Goal: Task Accomplishment & Management: Manage account settings

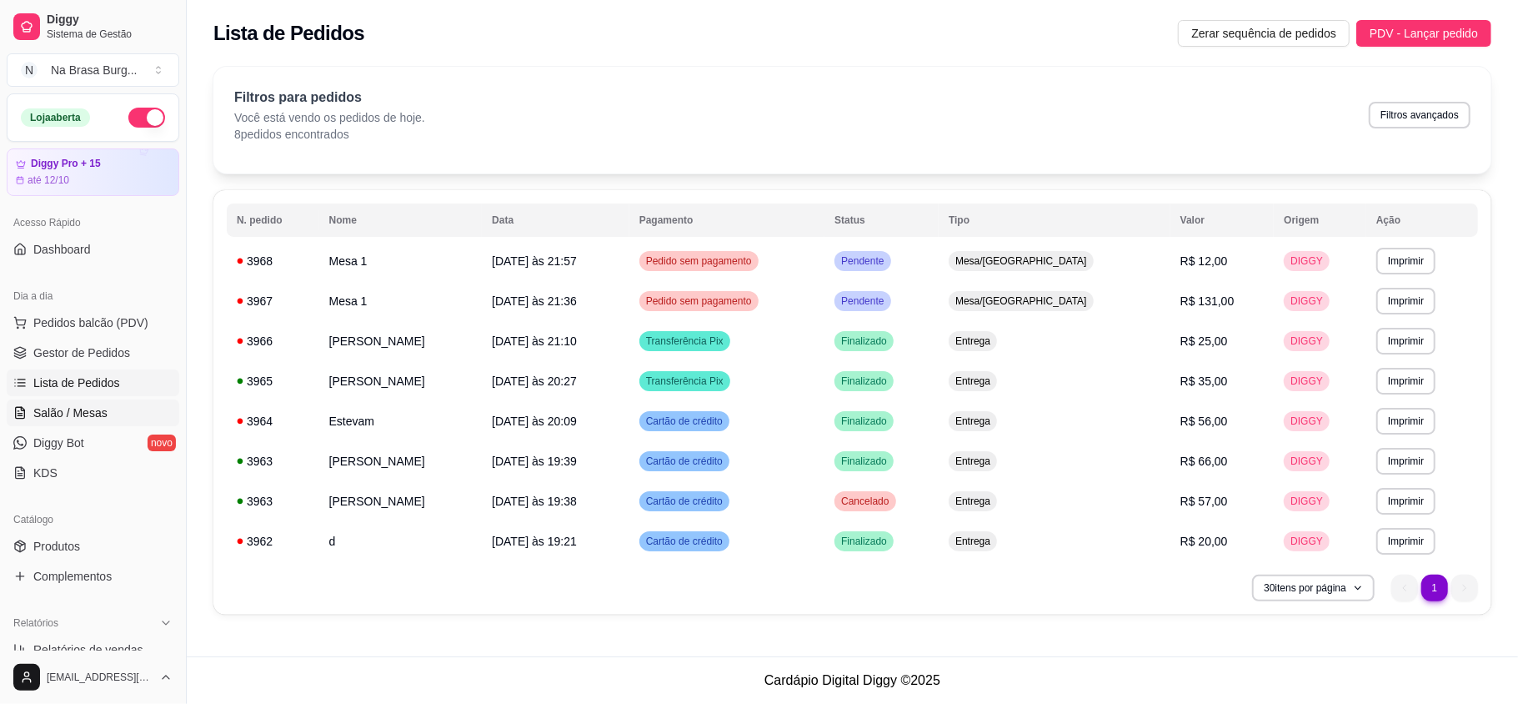
click at [128, 421] on link "Salão / Mesas" at bounding box center [93, 412] width 173 height 27
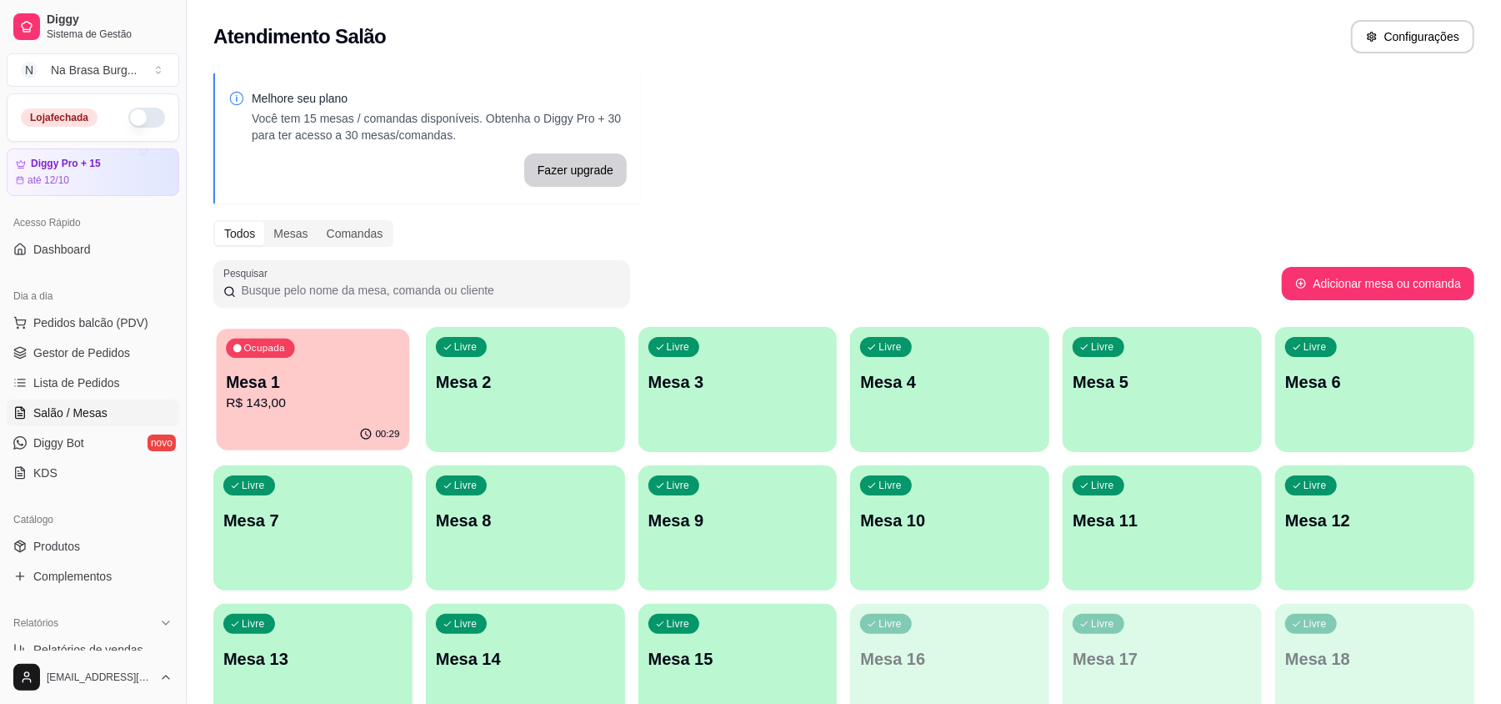
click at [300, 392] on div "Mesa 1 R$ 143,00" at bounding box center [312, 392] width 173 height 42
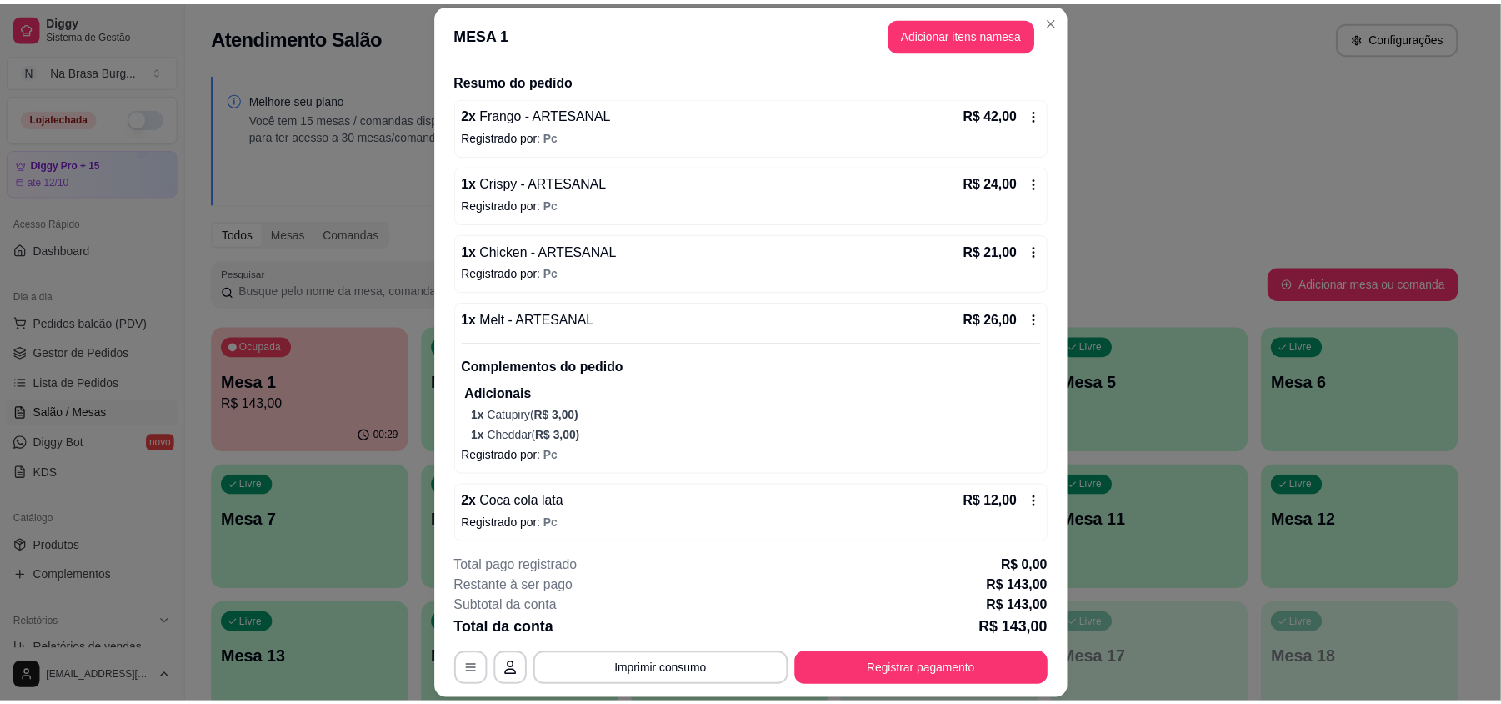
scroll to position [271, 0]
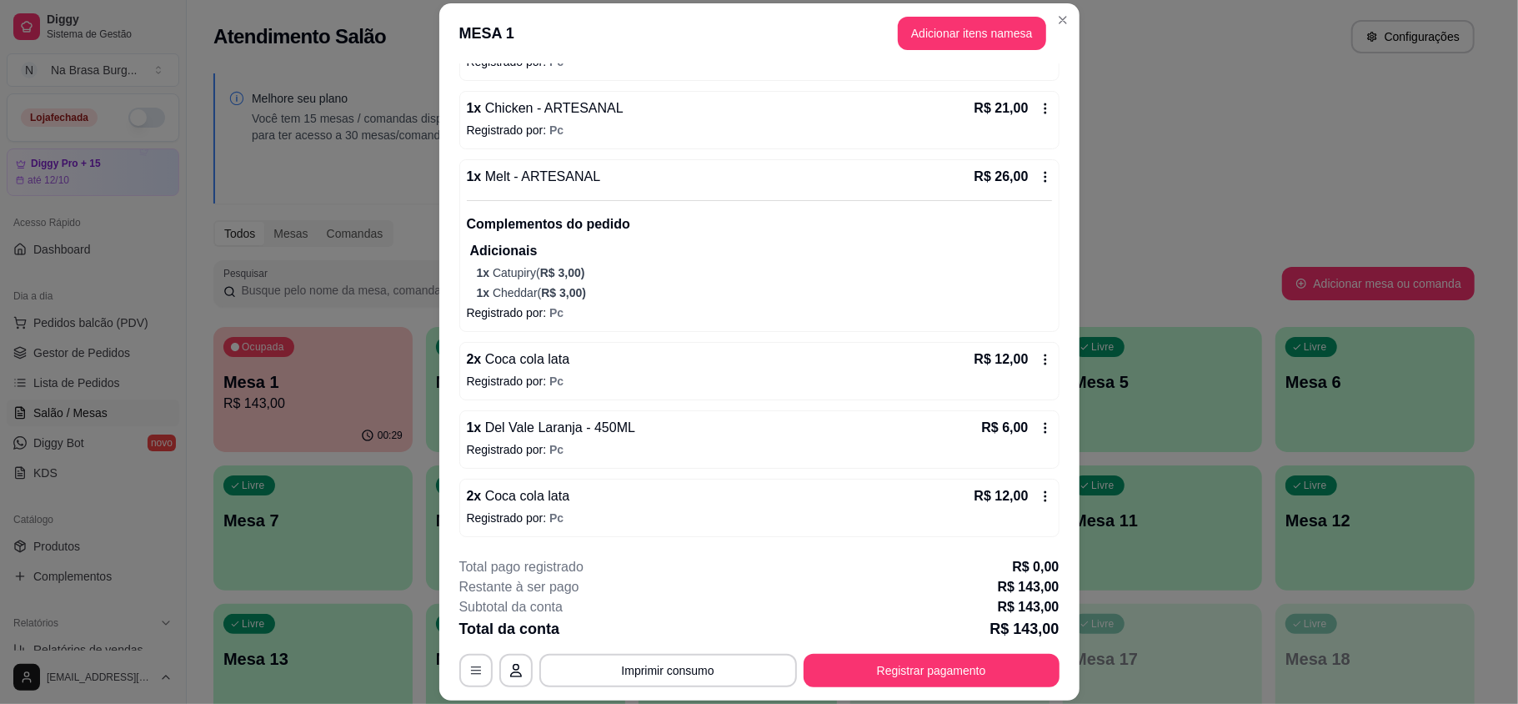
click at [669, 661] on button "Imprimir consumo" at bounding box center [668, 670] width 258 height 33
click at [675, 642] on button "IMPRESSORA" at bounding box center [664, 632] width 121 height 27
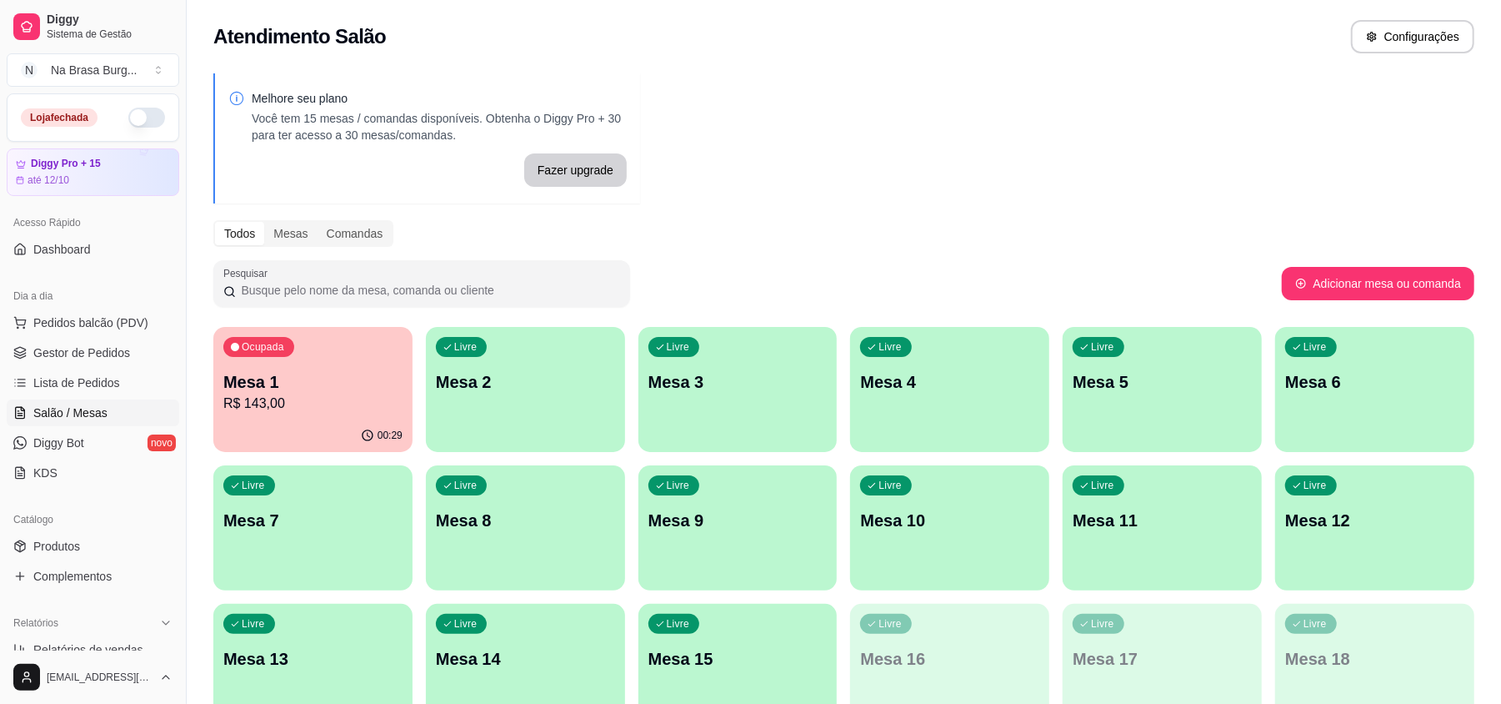
click at [92, 380] on span "Lista de Pedidos" at bounding box center [76, 382] width 87 height 17
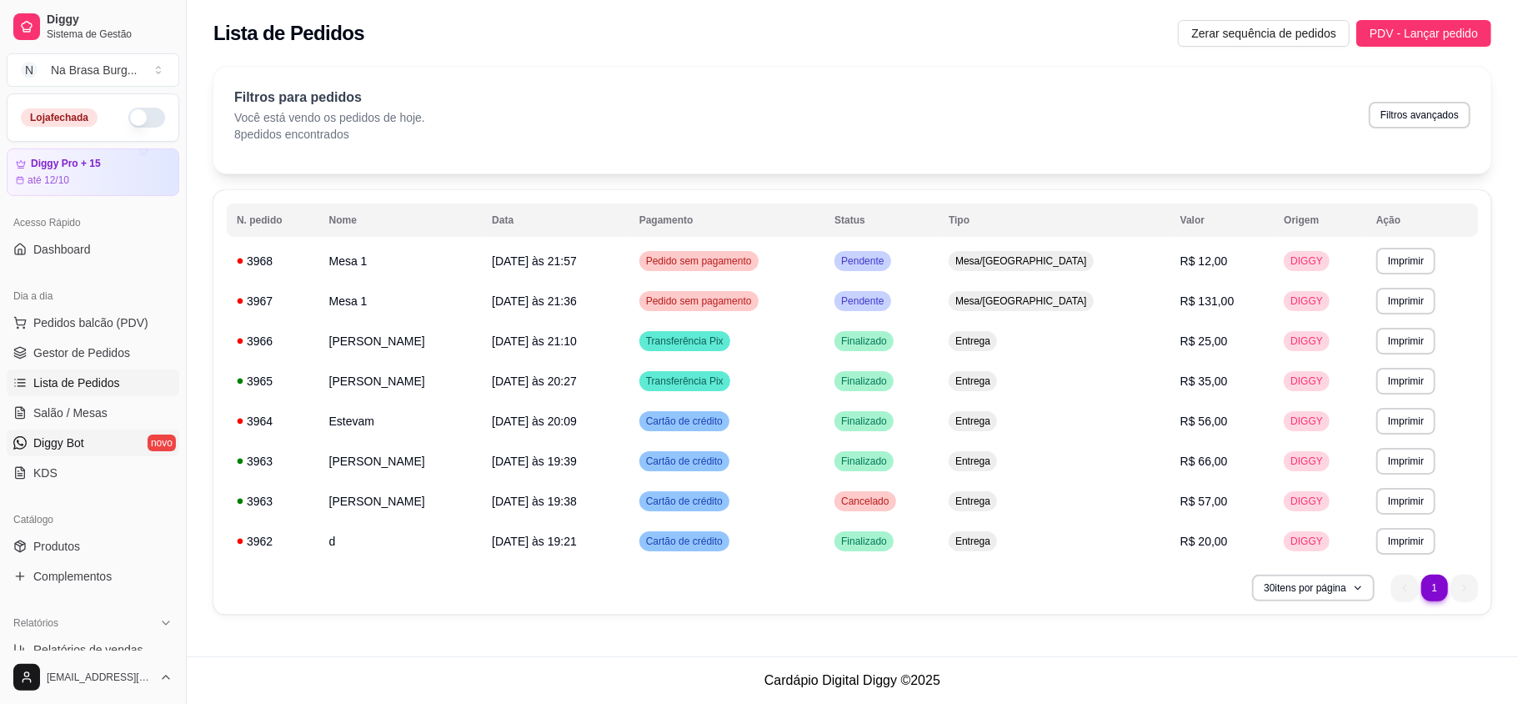
click at [141, 445] on link "Diggy Bot novo" at bounding box center [93, 442] width 173 height 27
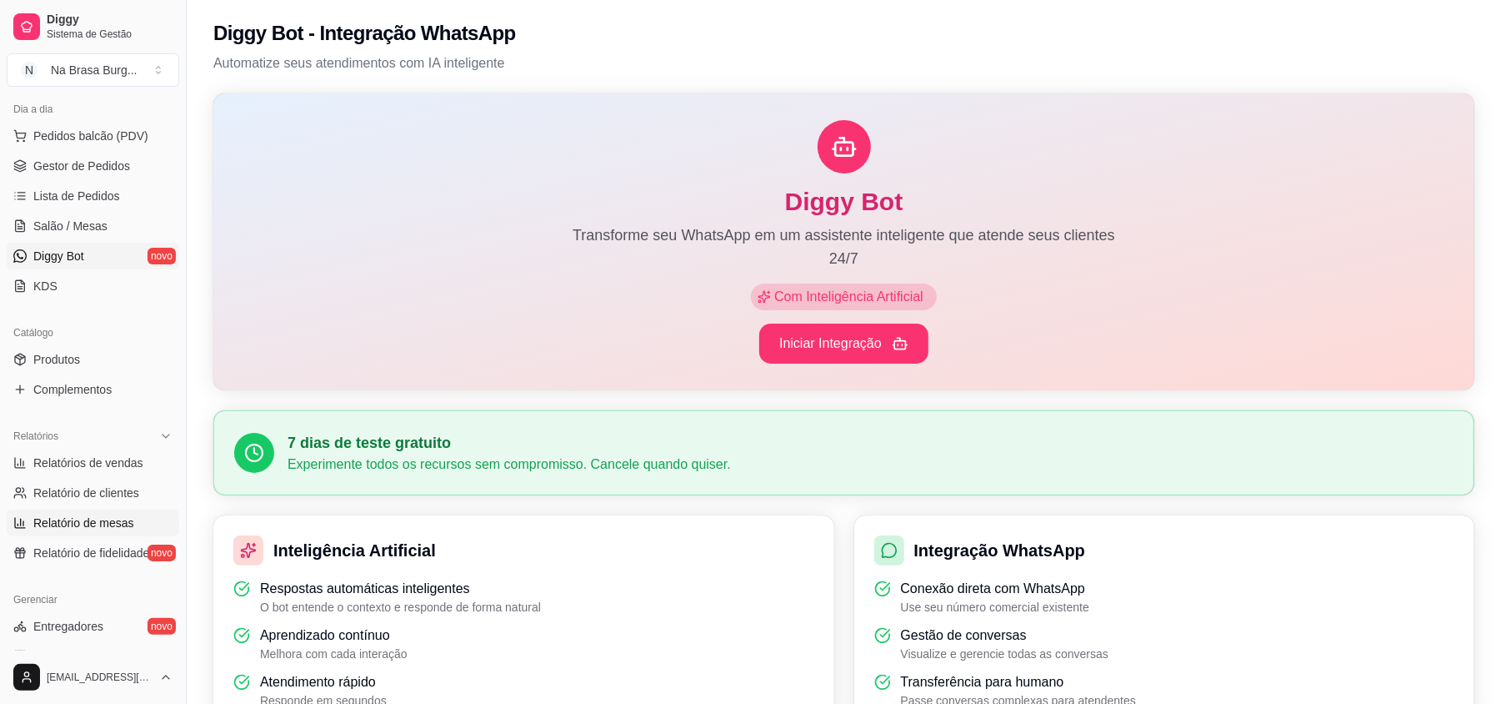
scroll to position [333, 0]
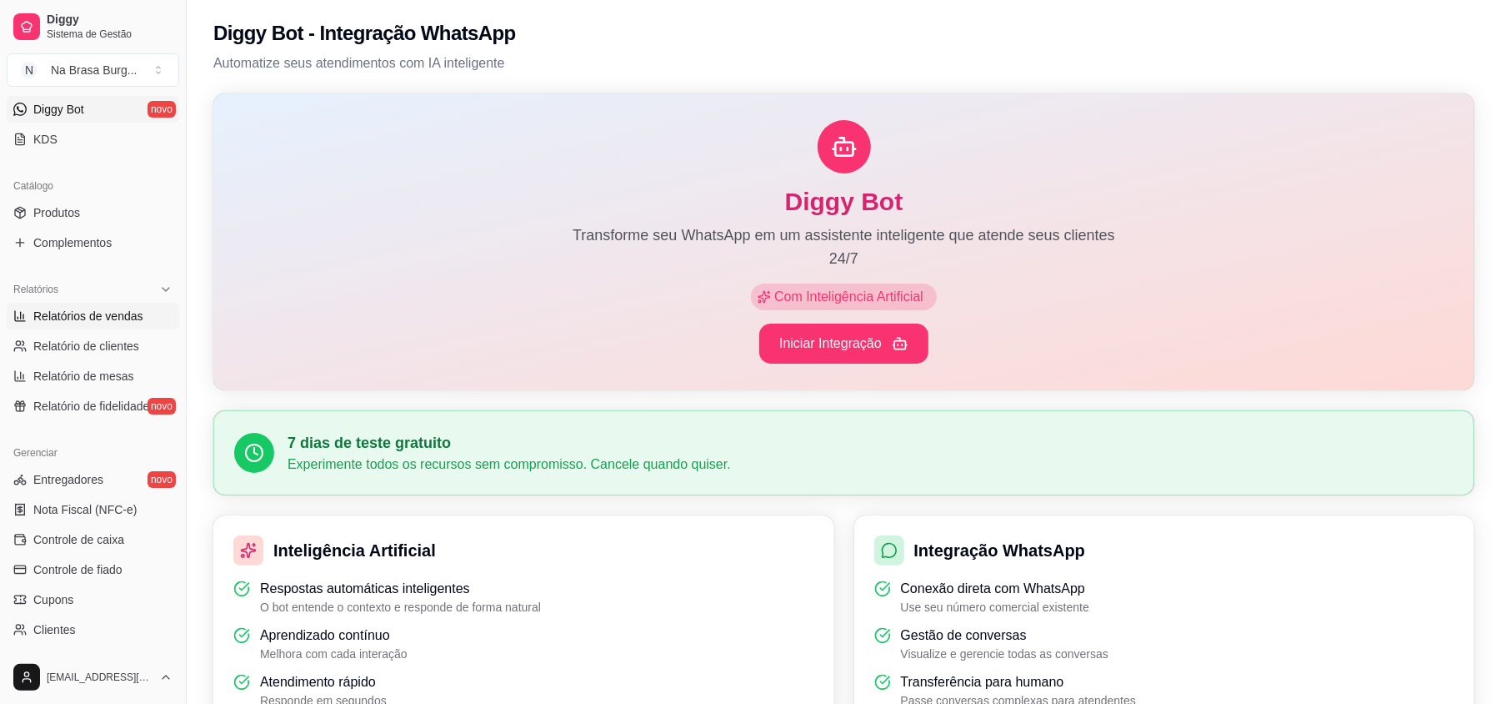
click at [141, 320] on link "Relatórios de vendas" at bounding box center [93, 316] width 173 height 27
select select "ALL"
select select "0"
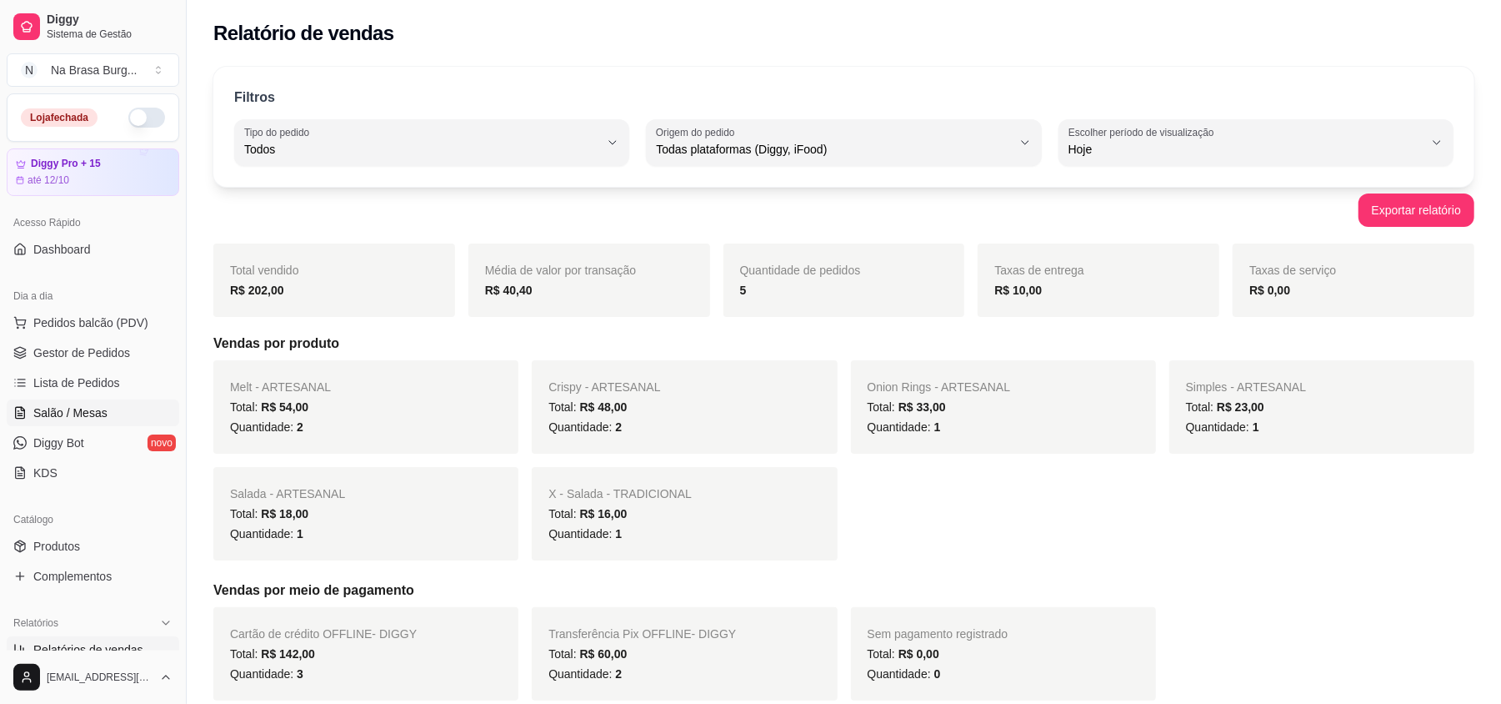
click at [78, 417] on span "Salão / Mesas" at bounding box center [70, 412] width 74 height 17
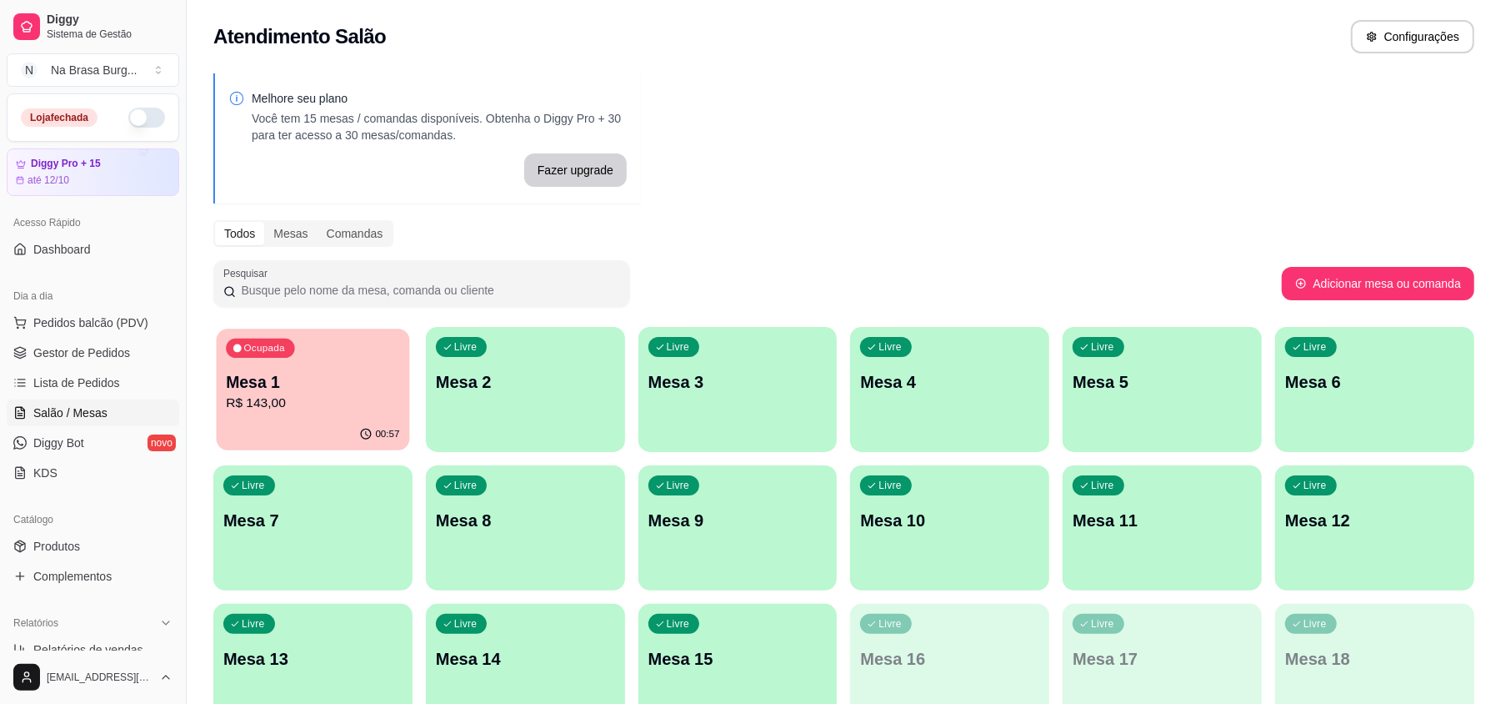
click at [228, 360] on div "Ocupada Mesa 1 R$ 143,00" at bounding box center [313, 373] width 193 height 90
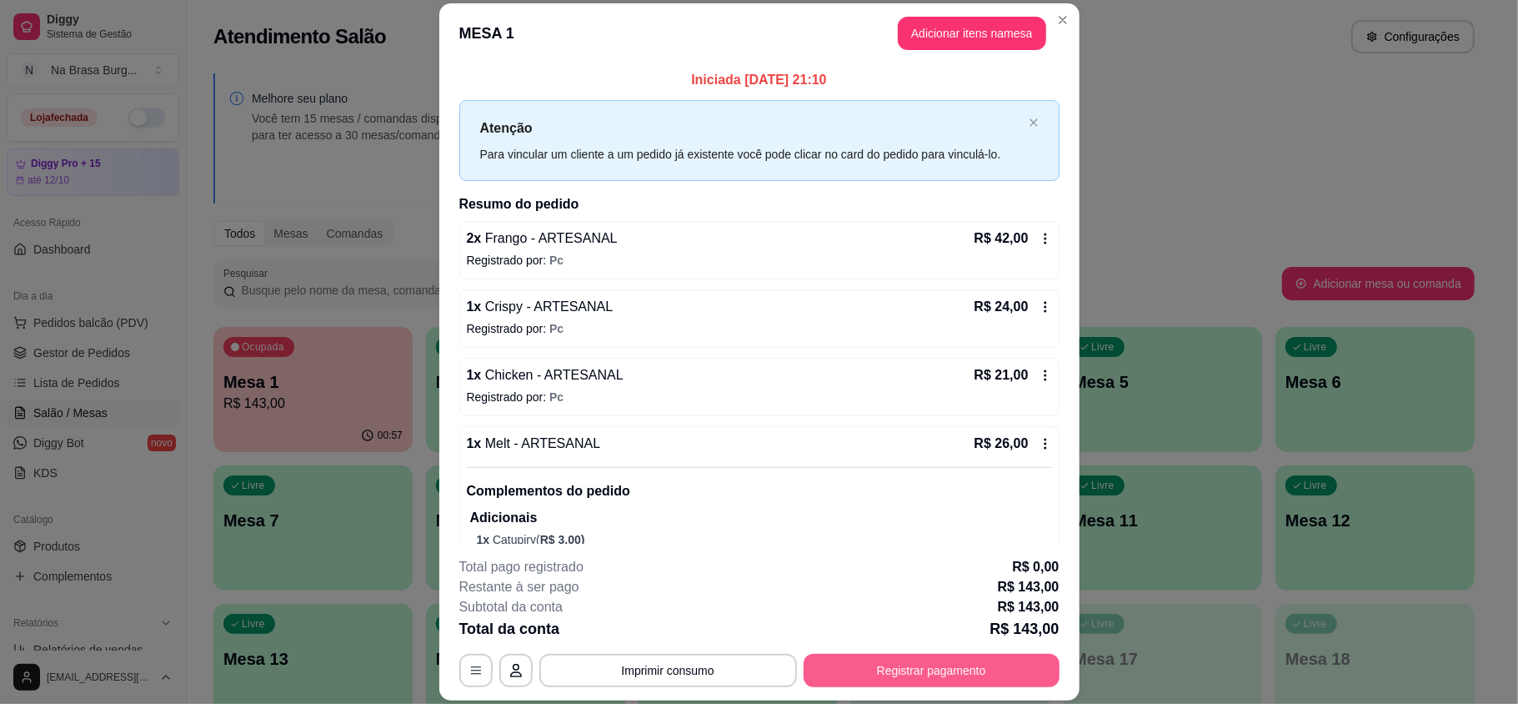
click at [974, 669] on button "Registrar pagamento" at bounding box center [932, 670] width 256 height 33
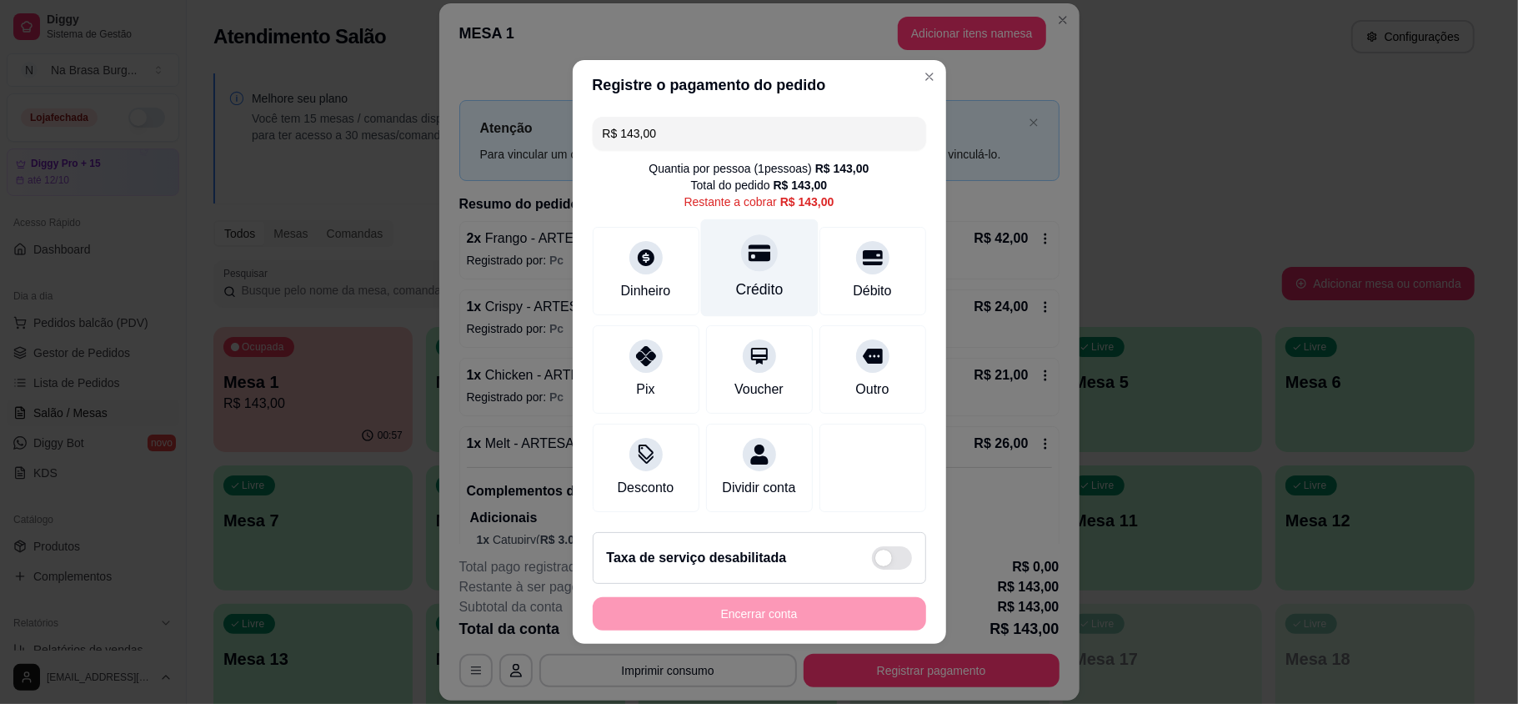
click at [764, 261] on div "Crédito" at bounding box center [759, 268] width 118 height 98
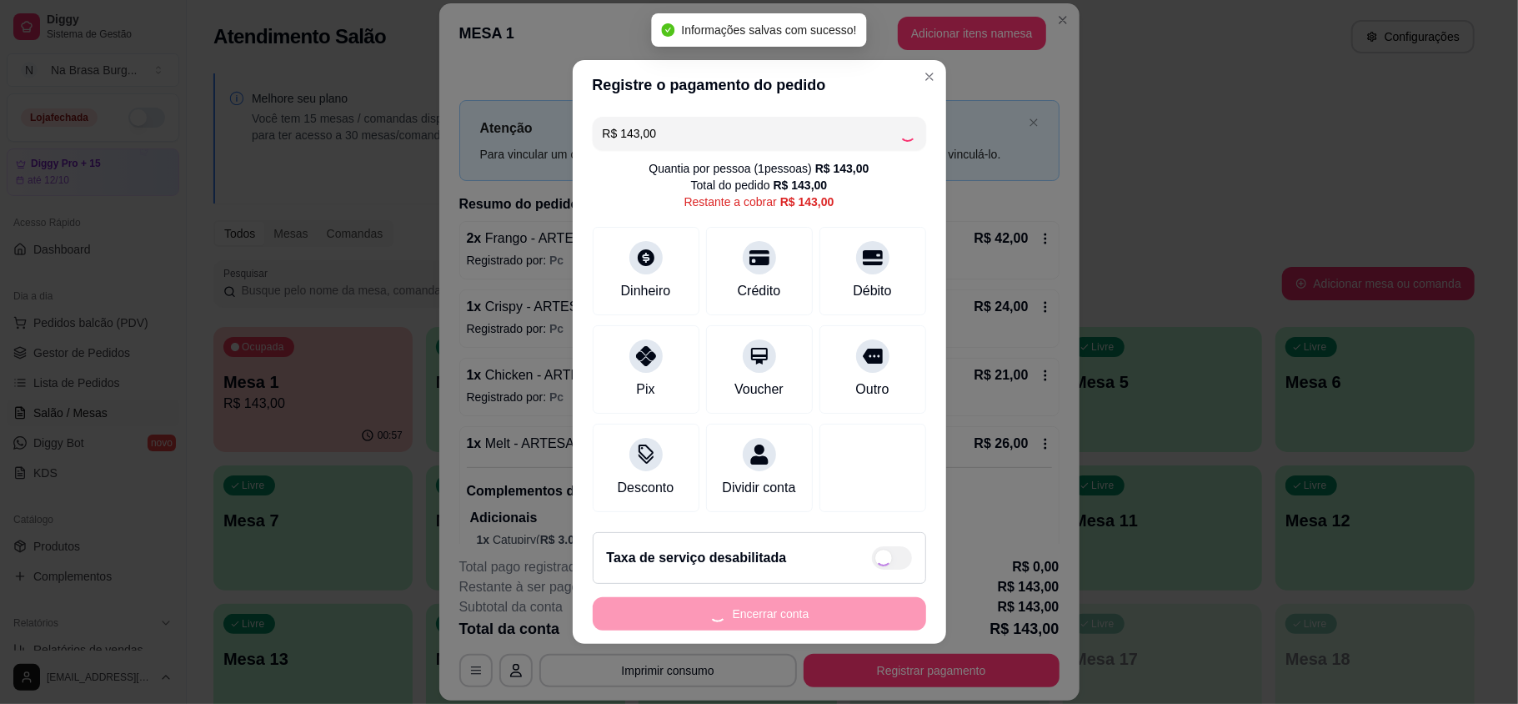
type input "R$ 0,00"
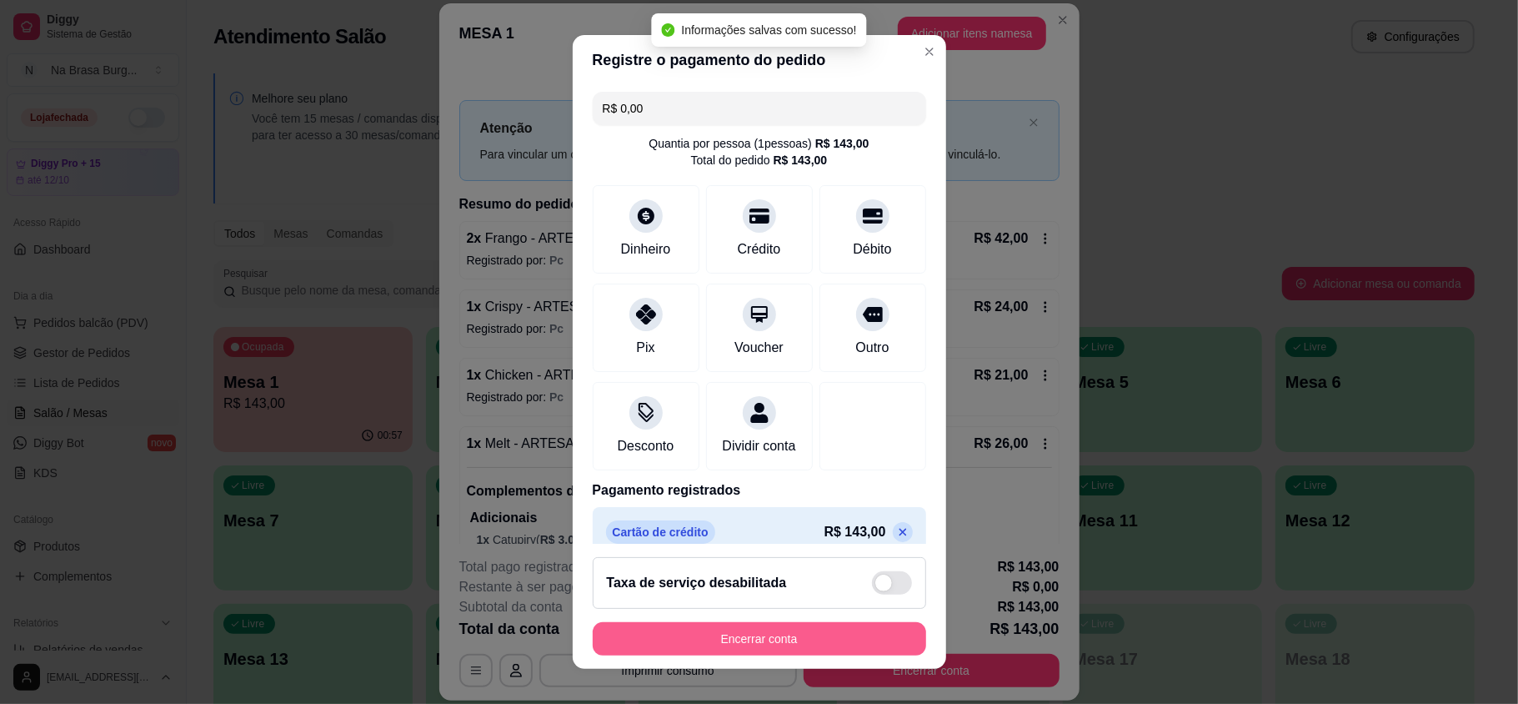
click at [824, 632] on button "Encerrar conta" at bounding box center [759, 638] width 333 height 33
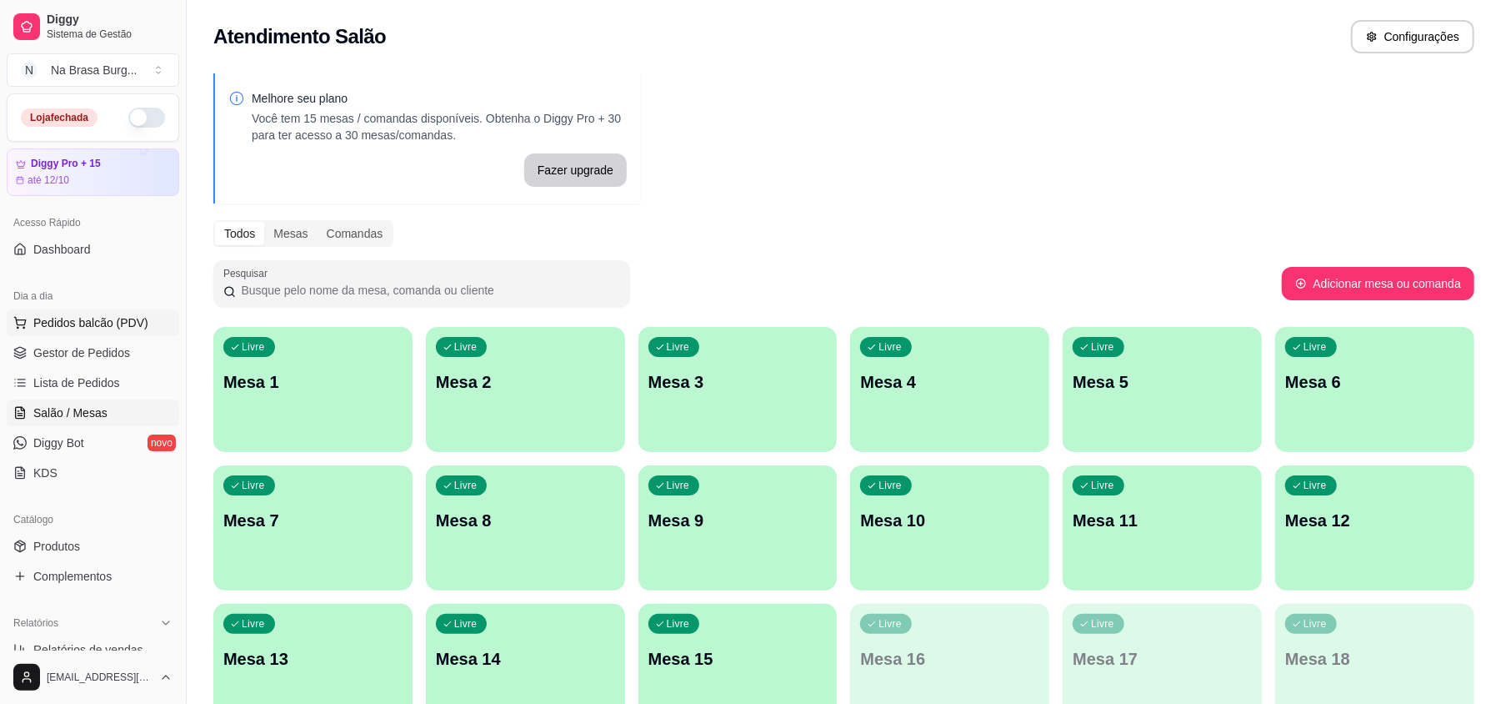
click at [121, 314] on span "Pedidos balcão (PDV)" at bounding box center [90, 322] width 115 height 17
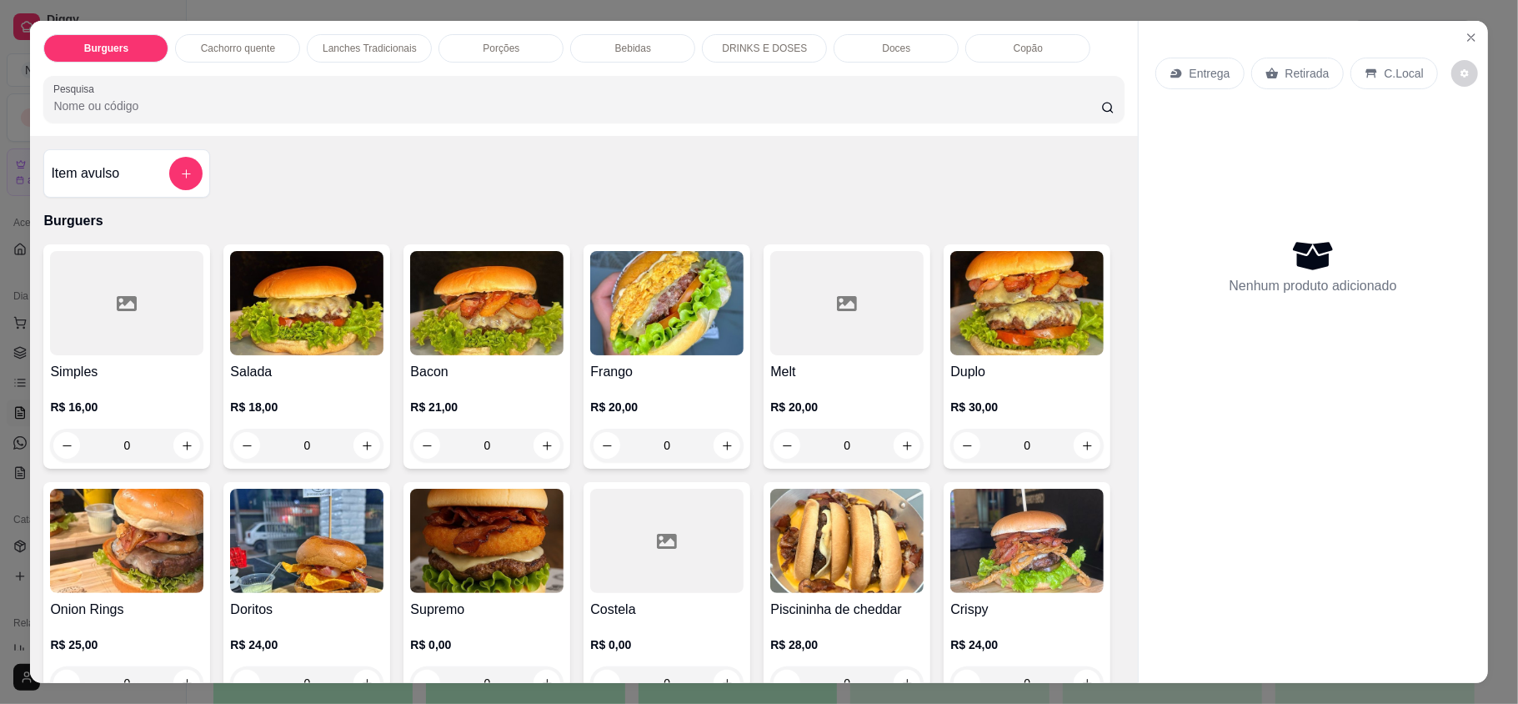
click at [902, 51] on div "Doces" at bounding box center [896, 48] width 125 height 28
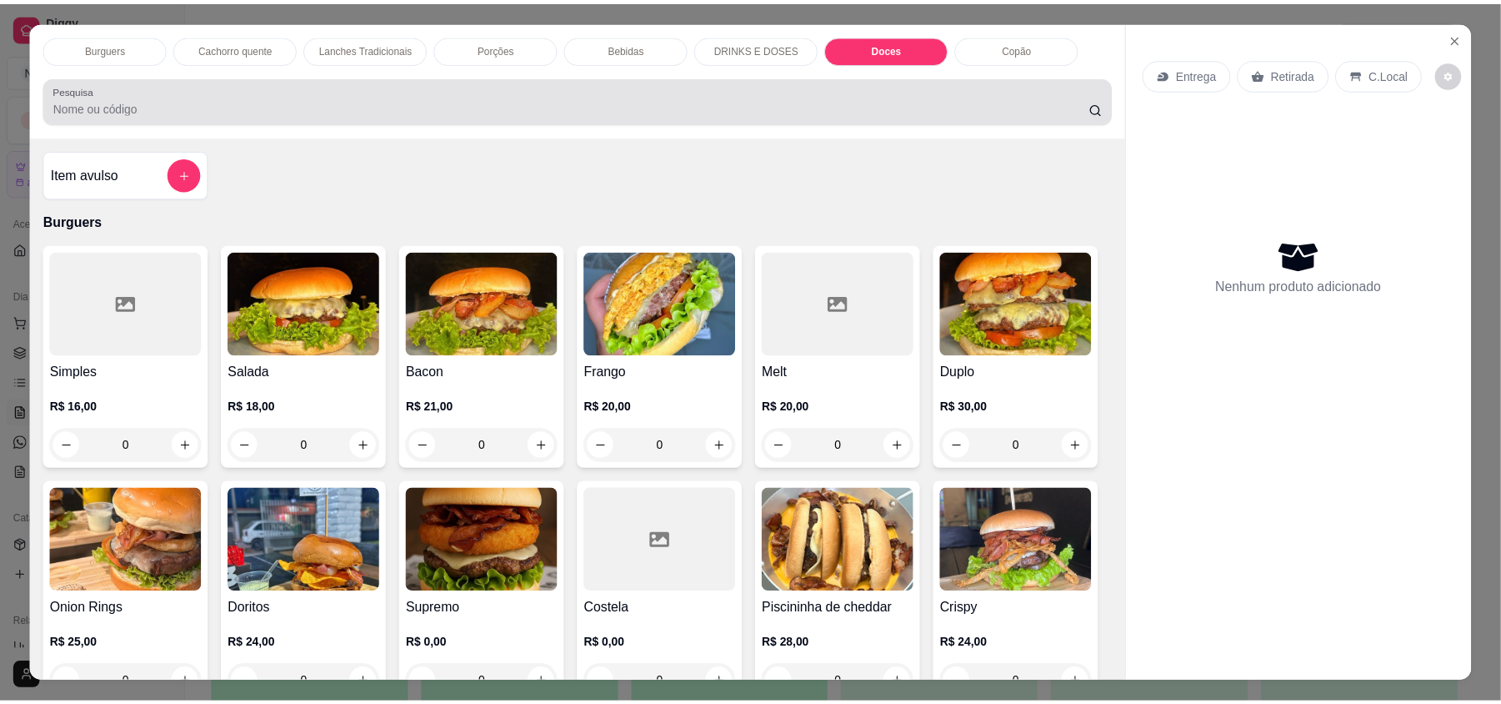
scroll to position [32, 0]
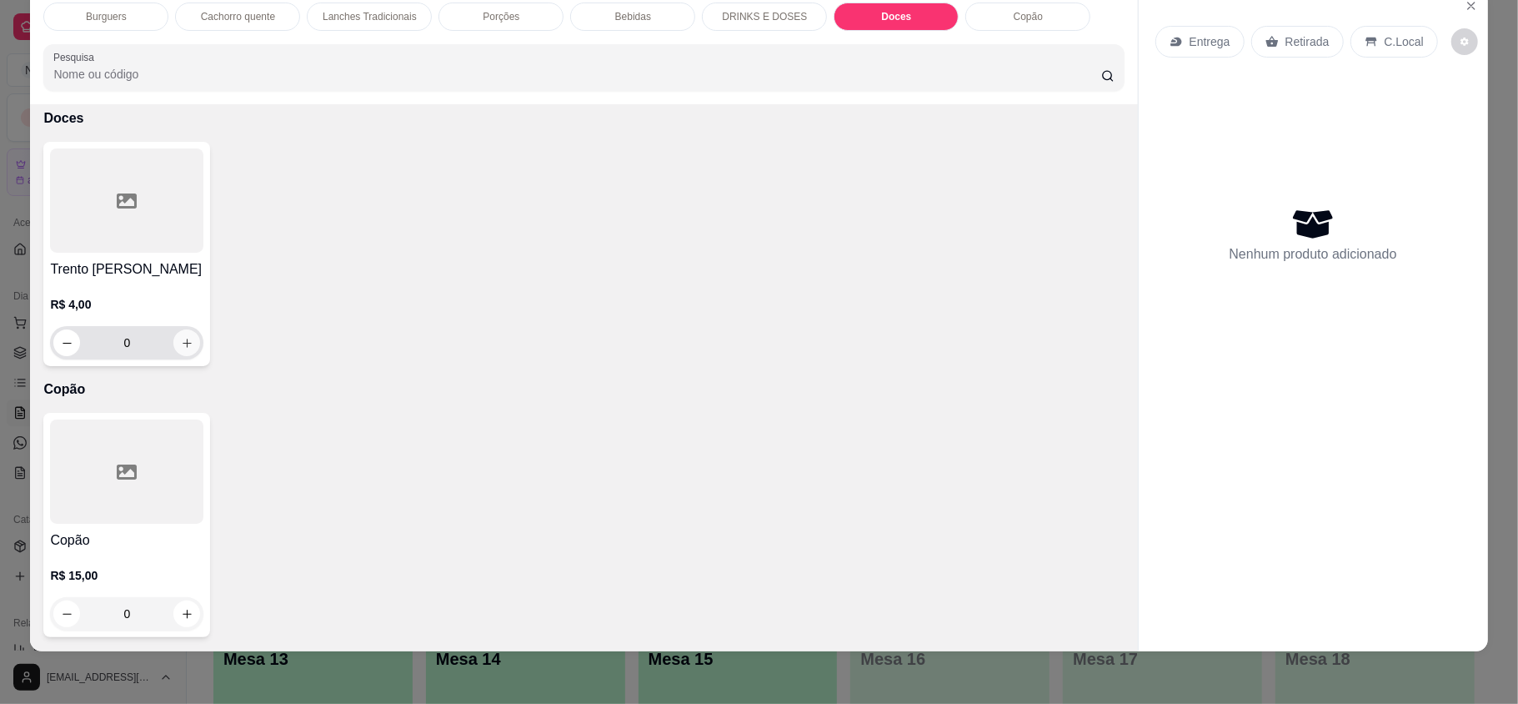
click at [185, 338] on button "increase-product-quantity" at bounding box center [186, 342] width 27 height 27
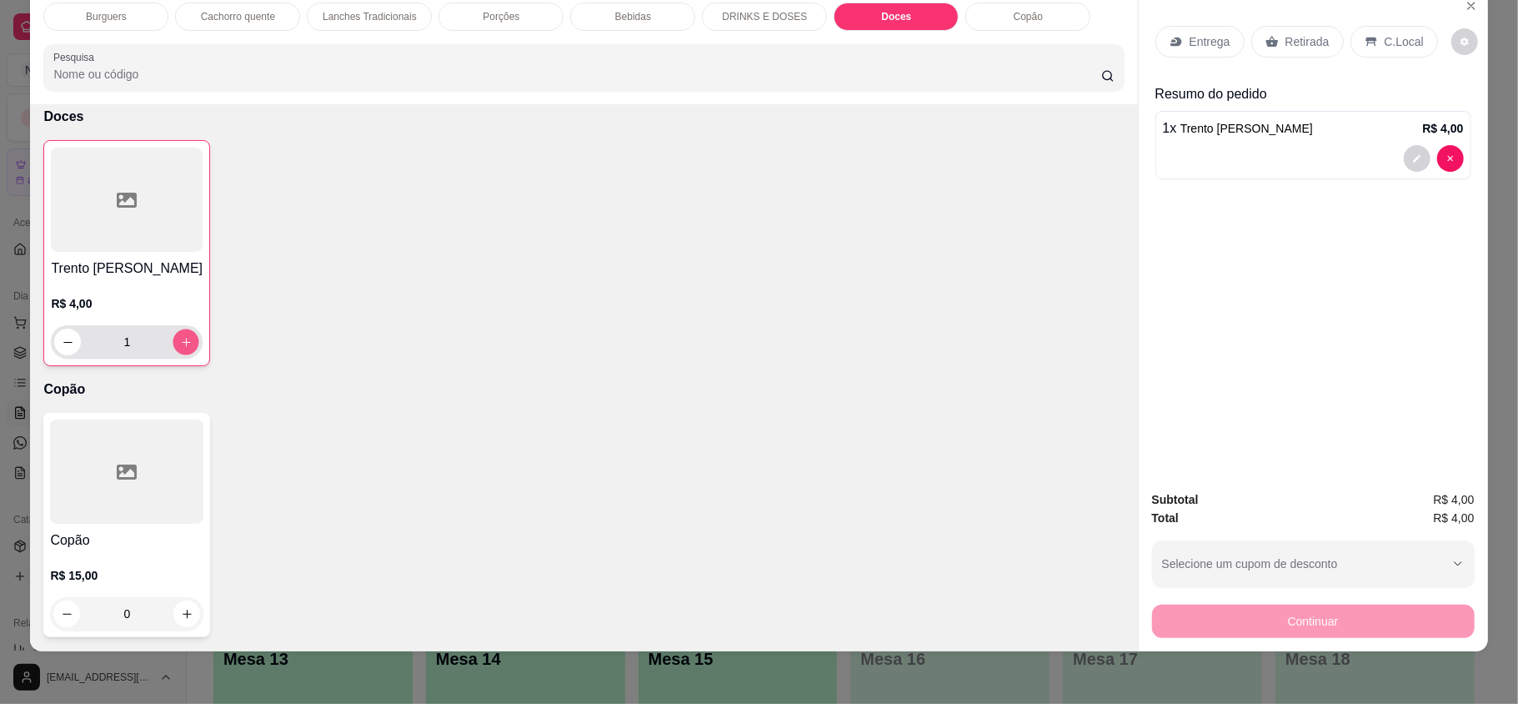
click at [185, 338] on button "increase-product-quantity" at bounding box center [186, 342] width 26 height 26
type input "2"
click at [1298, 48] on p "Retirada" at bounding box center [1307, 41] width 44 height 17
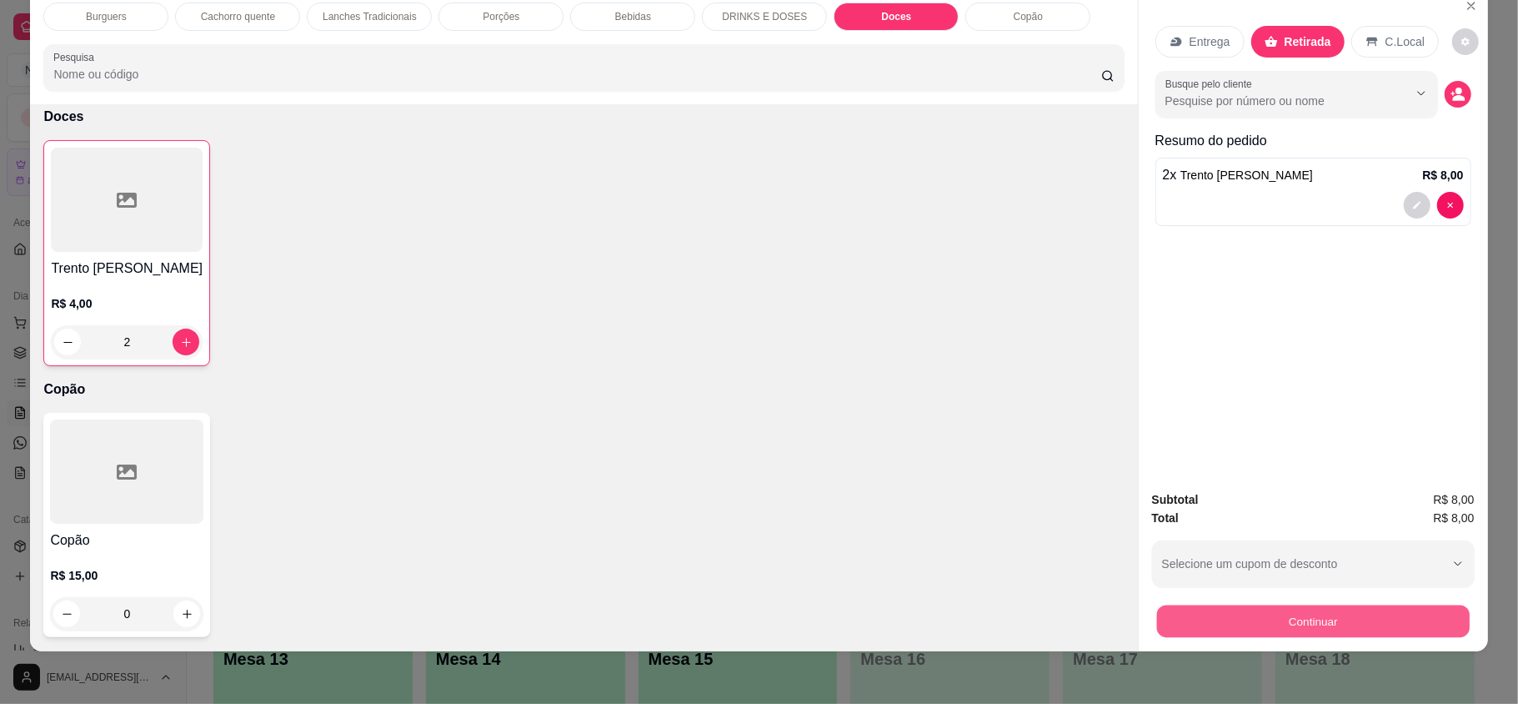
click at [1275, 615] on button "Continuar" at bounding box center [1312, 620] width 313 height 33
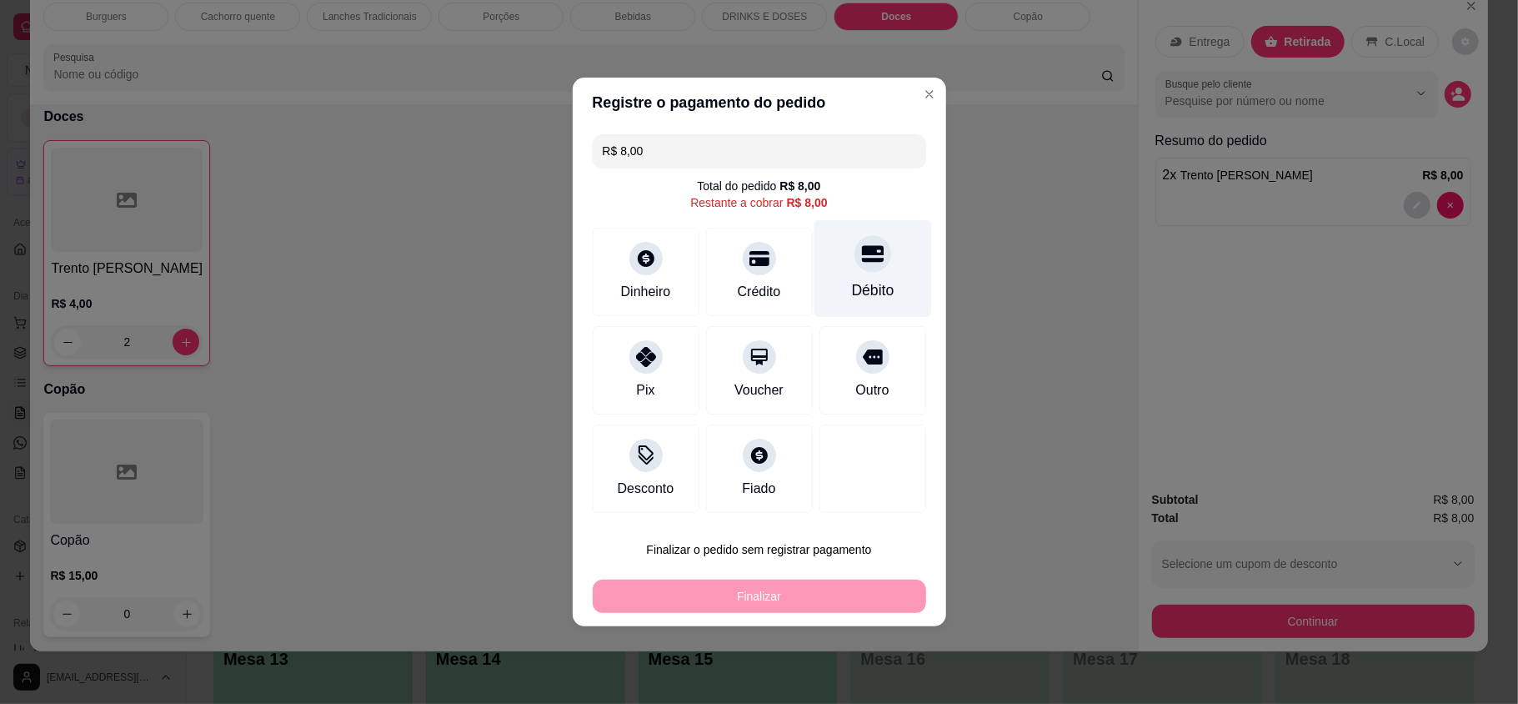
click at [834, 257] on div "Débito" at bounding box center [873, 269] width 118 height 98
type input "R$ 0,00"
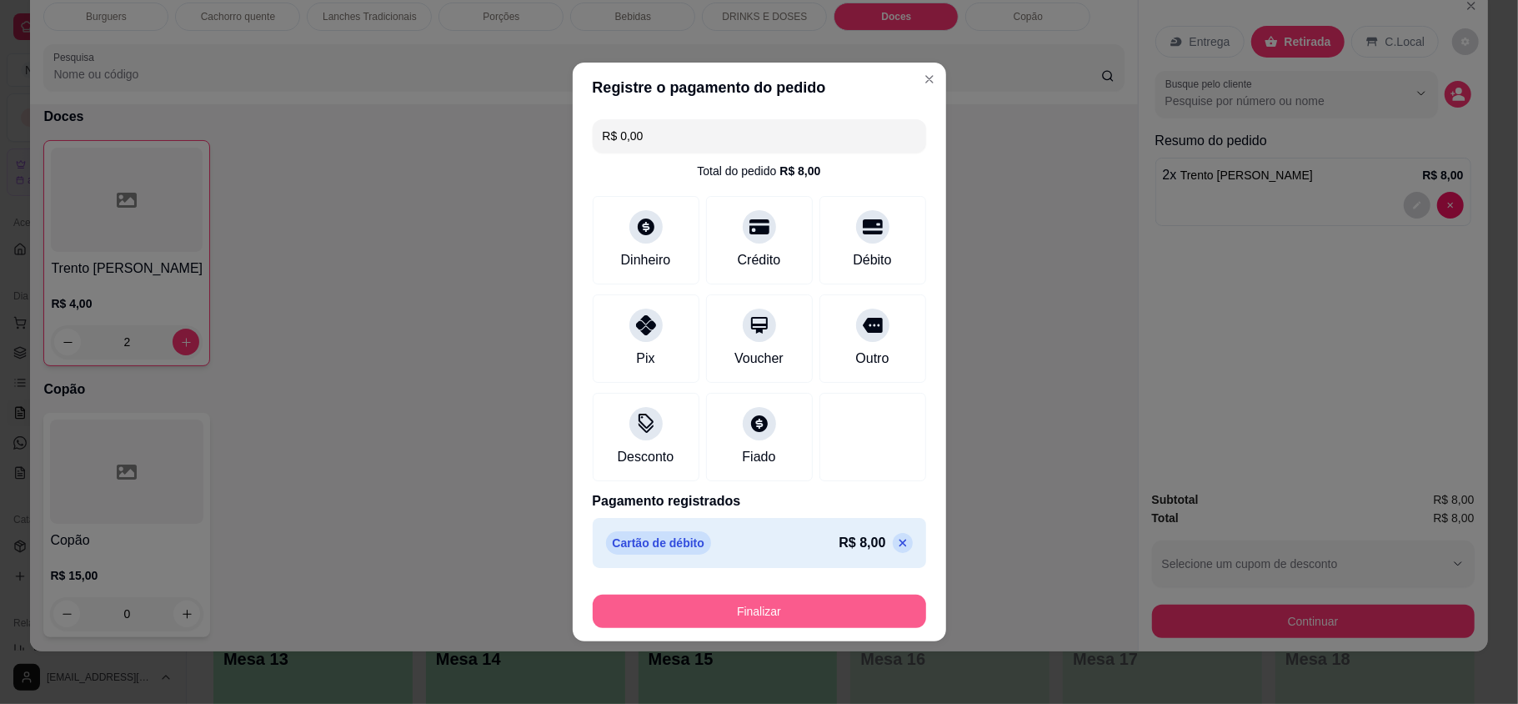
click at [801, 611] on button "Finalizar" at bounding box center [759, 610] width 333 height 33
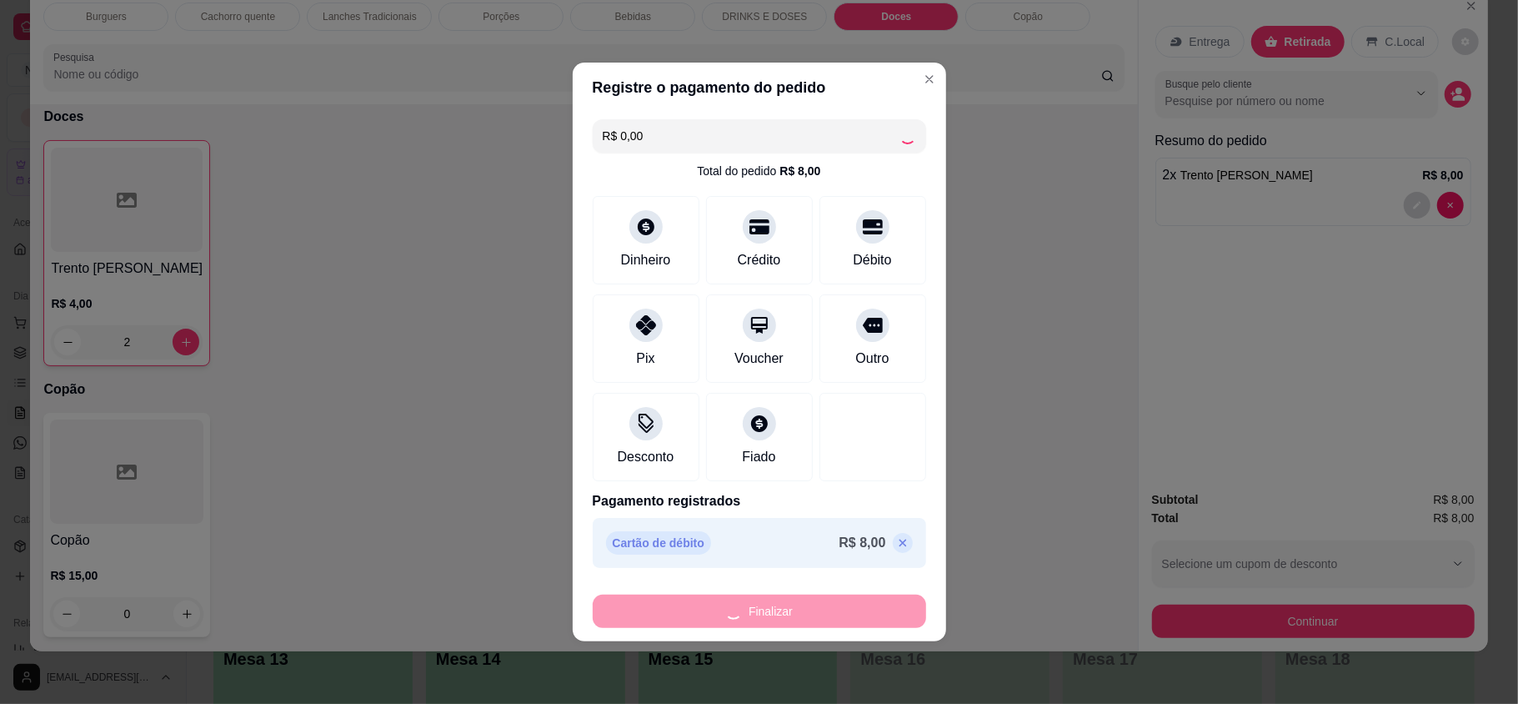
type input "0"
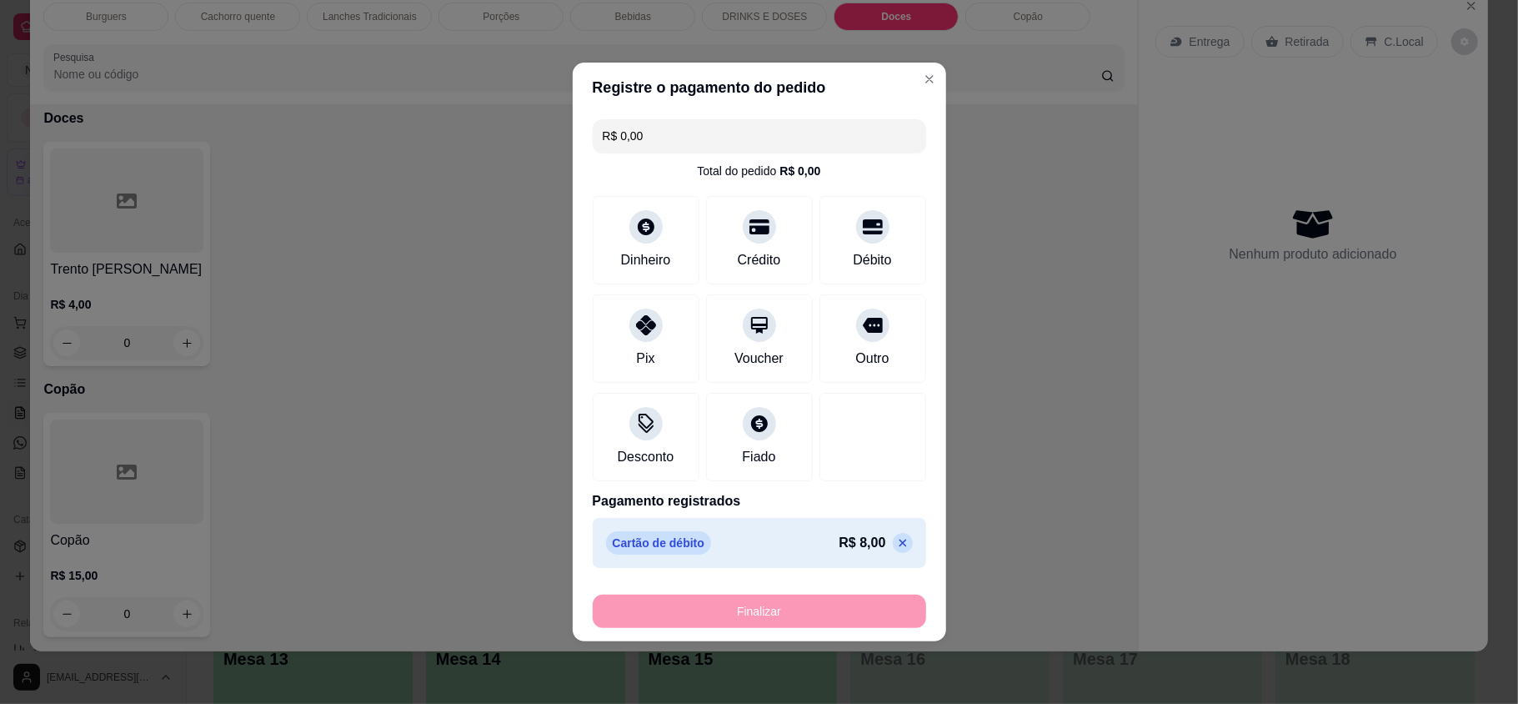
type input "-R$ 8,00"
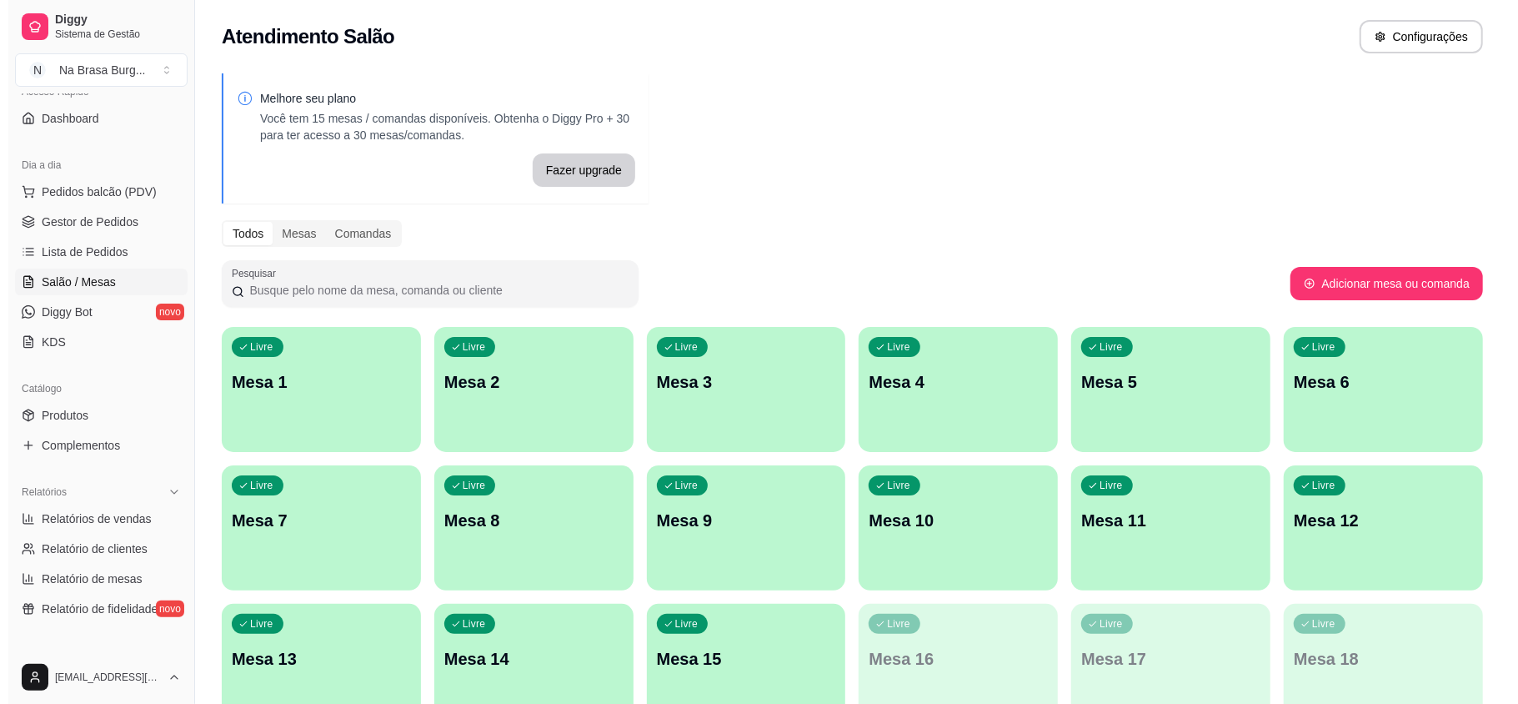
scroll to position [333, 0]
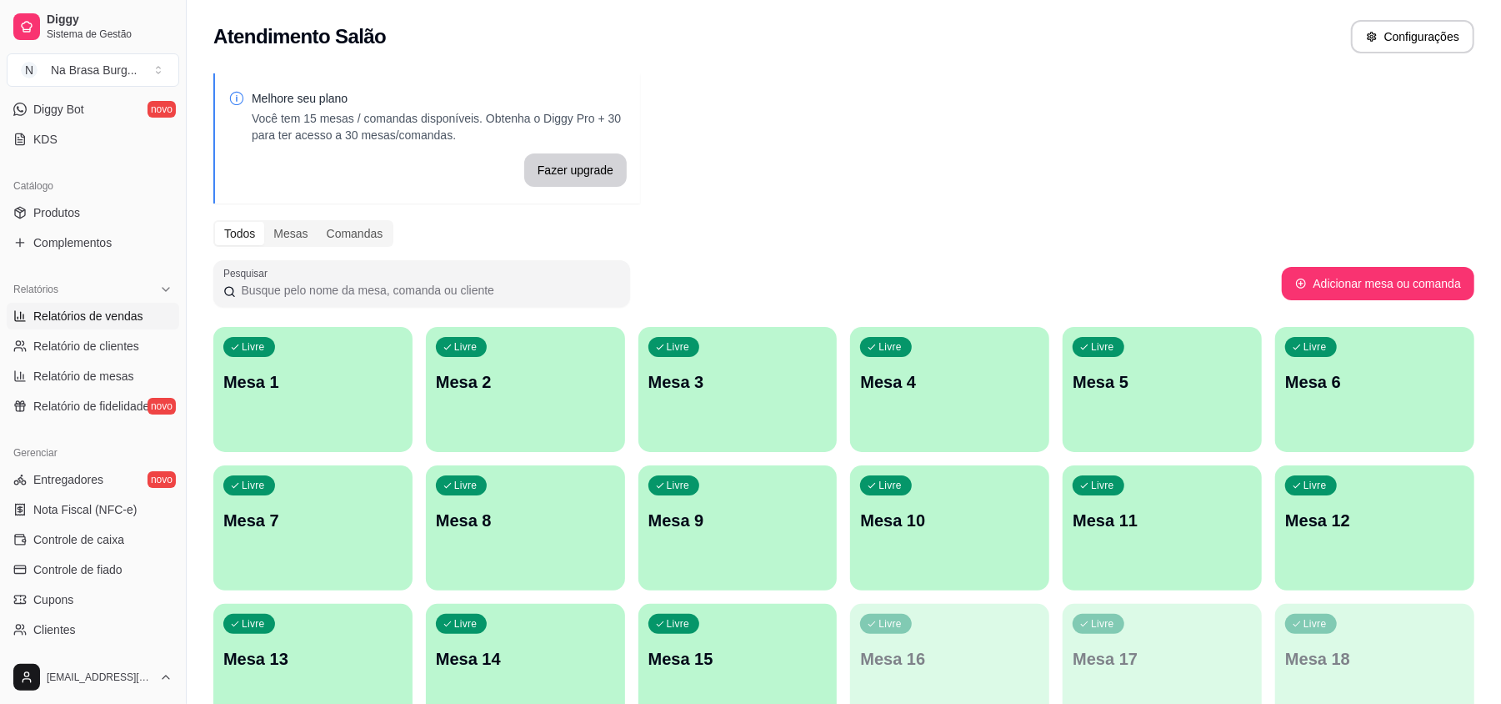
click at [97, 323] on span "Relatórios de vendas" at bounding box center [88, 316] width 110 height 17
select select "ALL"
select select "0"
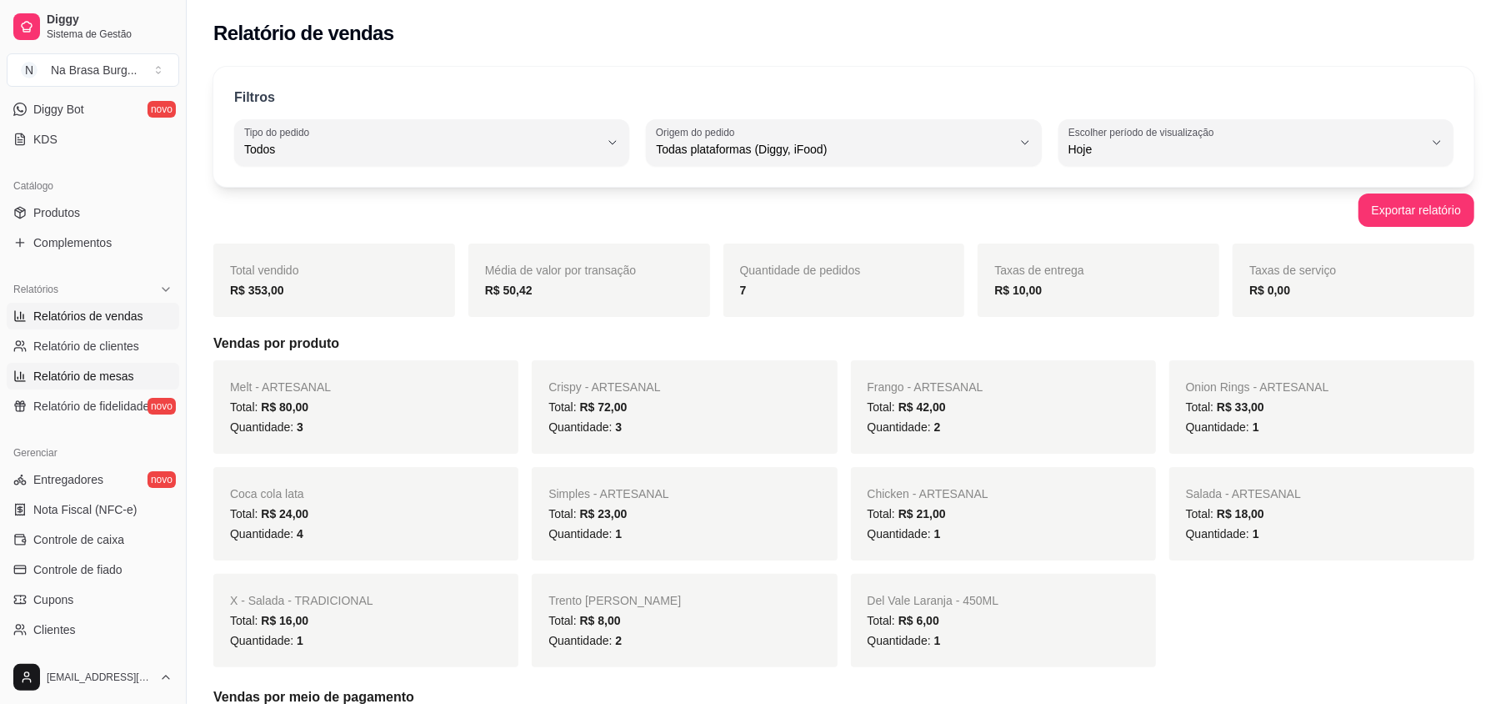
click at [103, 374] on span "Relatório de mesas" at bounding box center [83, 376] width 101 height 17
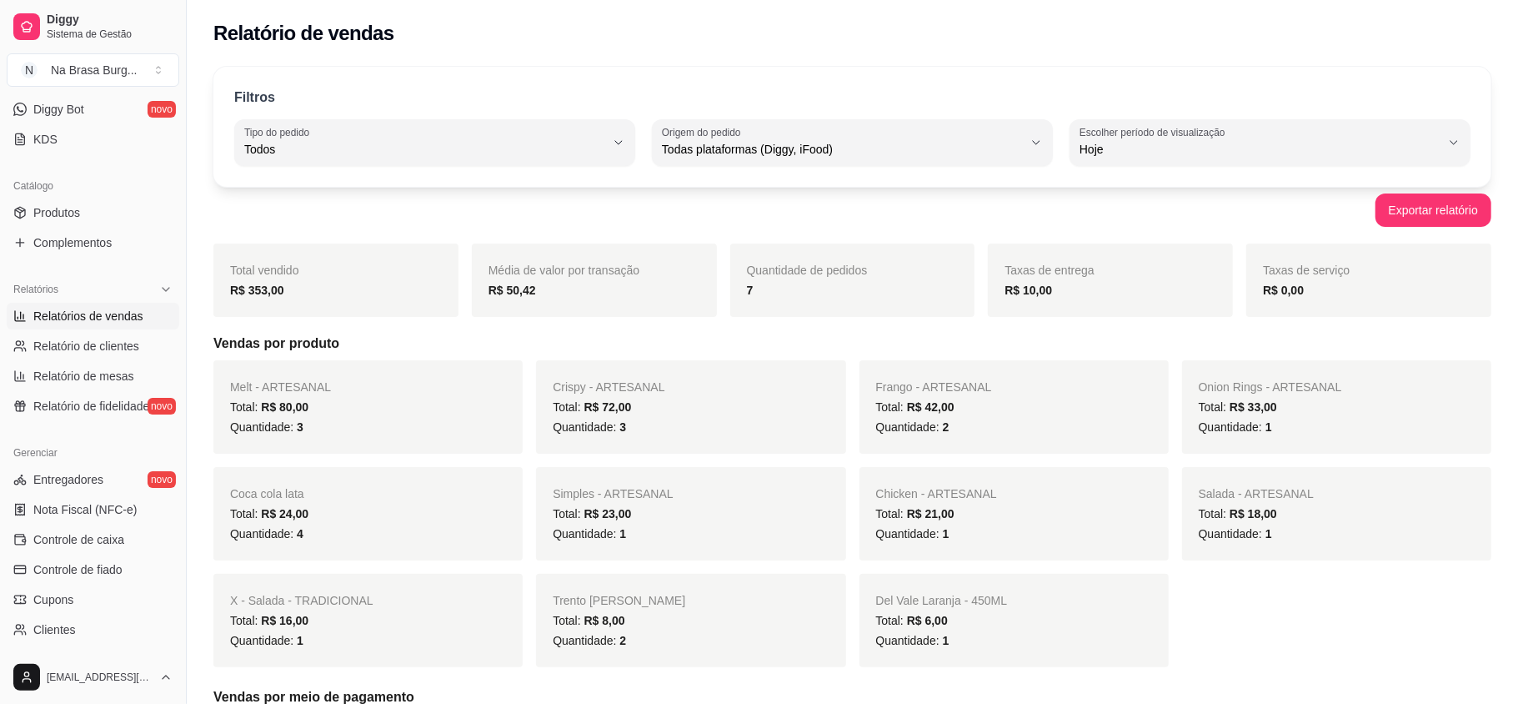
select select "TOTAL_OF_ORDERS"
select select "7"
